Goal: Navigation & Orientation: Find specific page/section

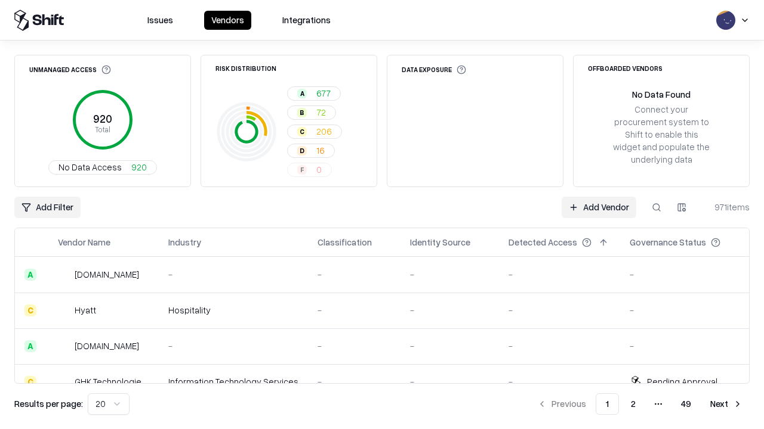
click at [109, 404] on html "Issues Vendors Integrations Unmanaged Access 920 Total No Data Access 920 Risk …" at bounding box center [382, 214] width 764 height 429
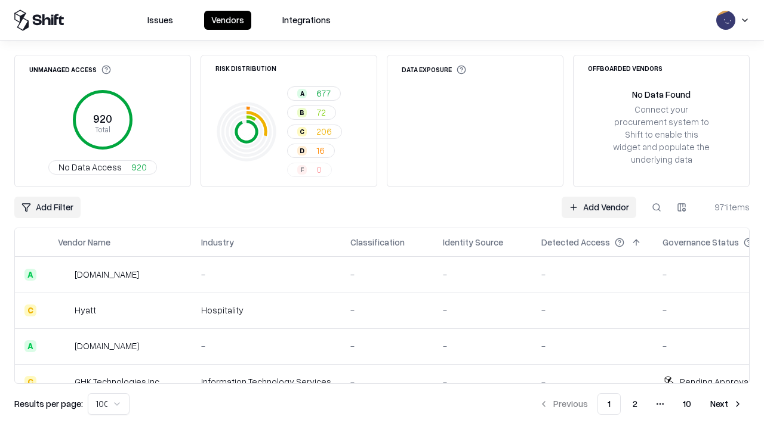
click at [726, 404] on button "Next" at bounding box center [726, 404] width 47 height 21
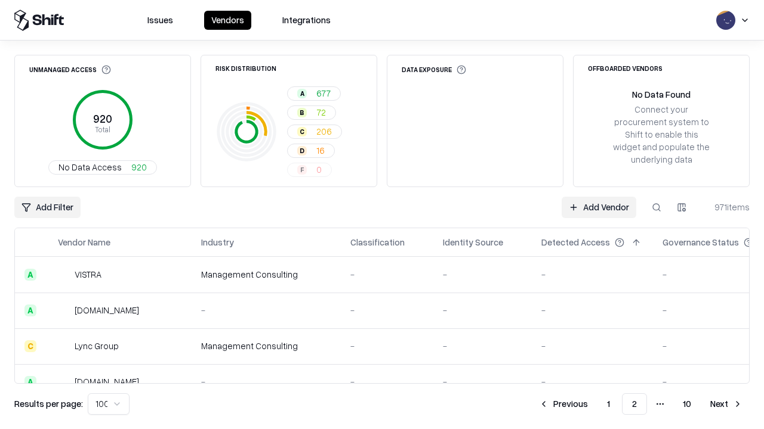
click at [726, 404] on button "Next" at bounding box center [726, 404] width 47 height 21
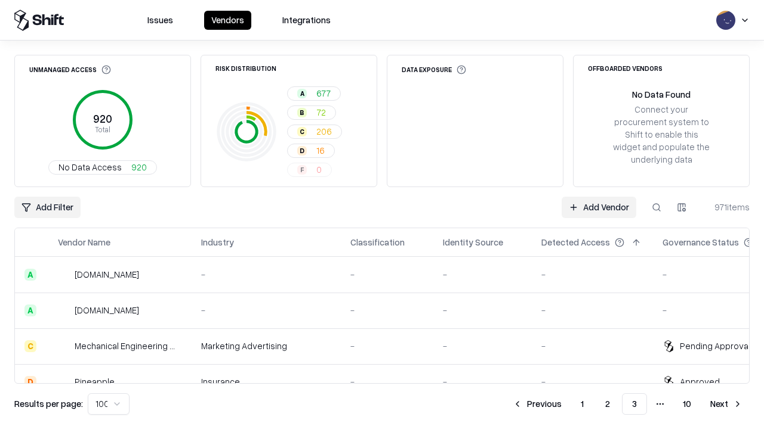
click at [726, 404] on button "Next" at bounding box center [726, 404] width 47 height 21
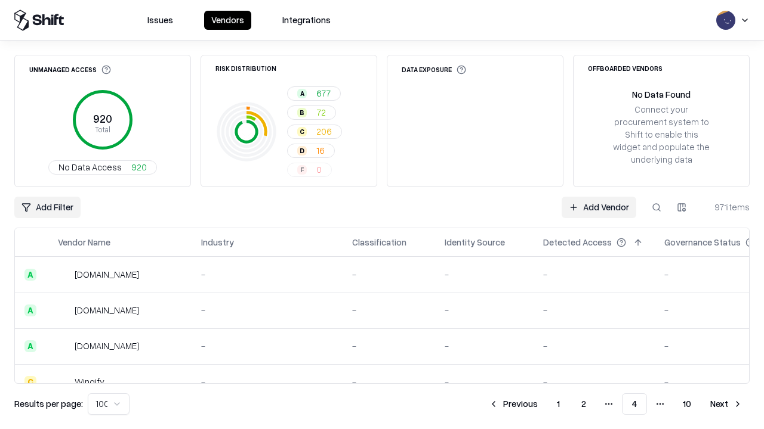
click at [726, 404] on button "Next" at bounding box center [726, 404] width 47 height 21
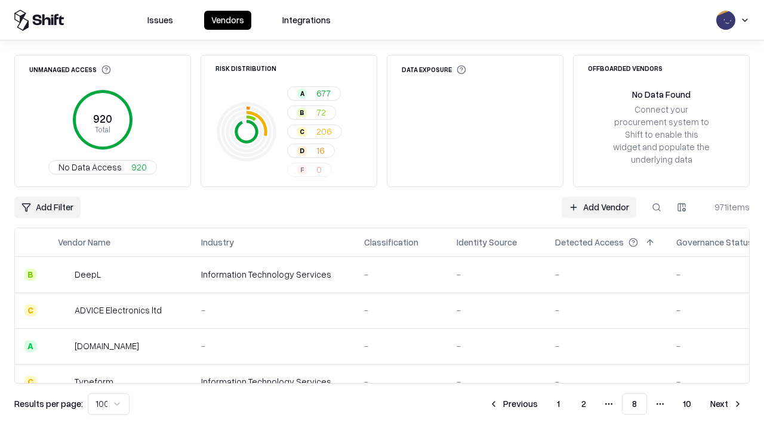
click at [726, 404] on button "Next" at bounding box center [726, 404] width 47 height 21
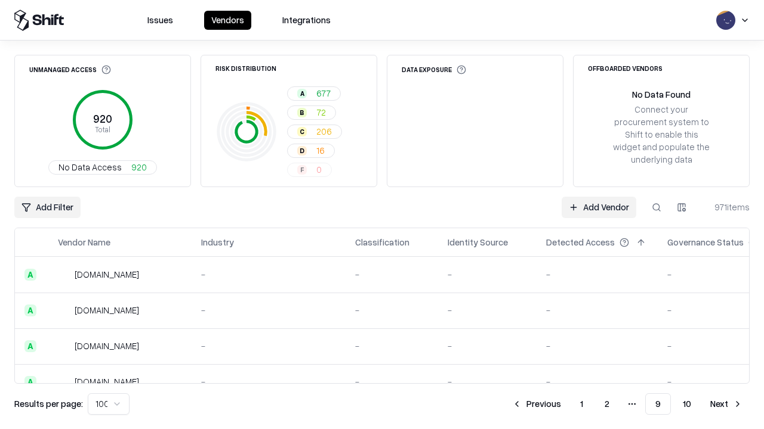
click at [726, 404] on button "Next" at bounding box center [726, 404] width 47 height 21
click at [563, 404] on button "Previous" at bounding box center [562, 404] width 63 height 21
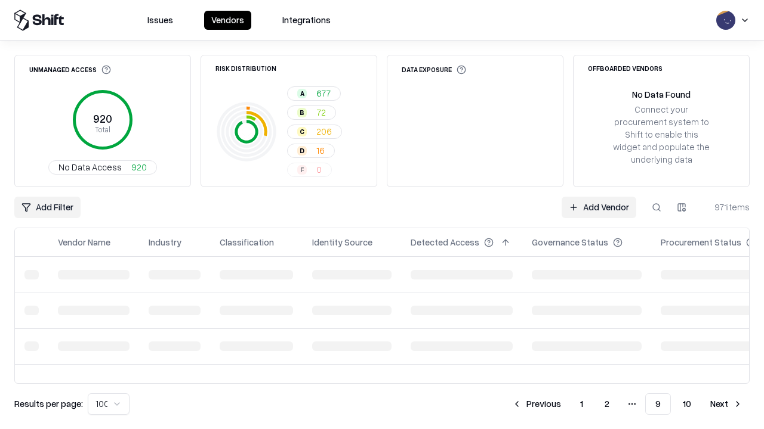
click at [536, 404] on button "Previous" at bounding box center [536, 404] width 63 height 21
